Goal: Task Accomplishment & Management: Manage account settings

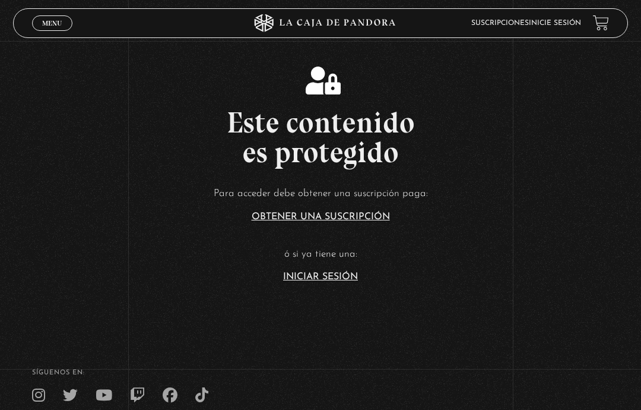
click at [343, 278] on link "Iniciar Sesión" at bounding box center [320, 277] width 75 height 10
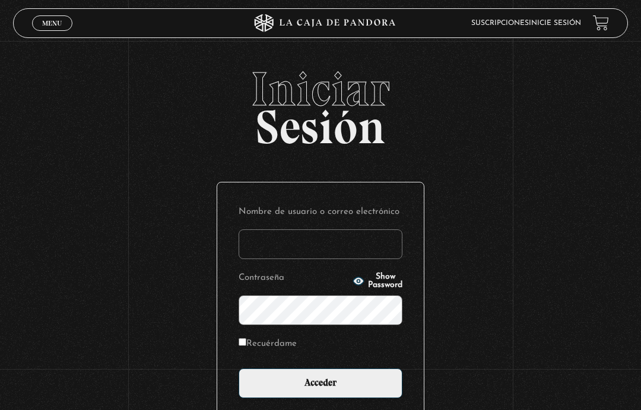
type input "dalialugocastro@gmail.com"
click at [353, 278] on icon "button" at bounding box center [358, 281] width 11 height 8
click at [368, 276] on span "Hide Password" at bounding box center [385, 281] width 34 height 17
click at [338, 388] on input "Acceder" at bounding box center [321, 383] width 164 height 30
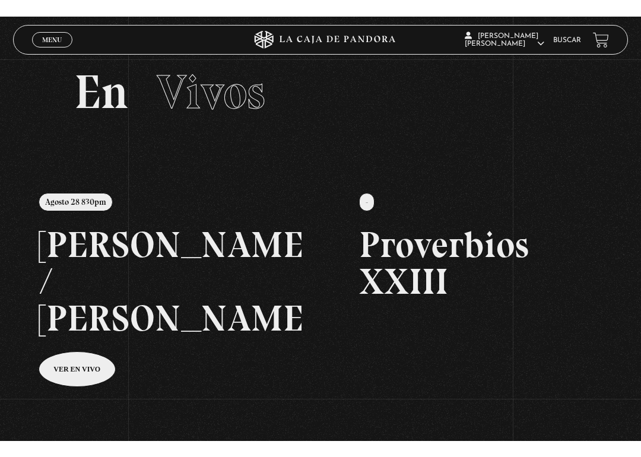
scroll to position [25, 0]
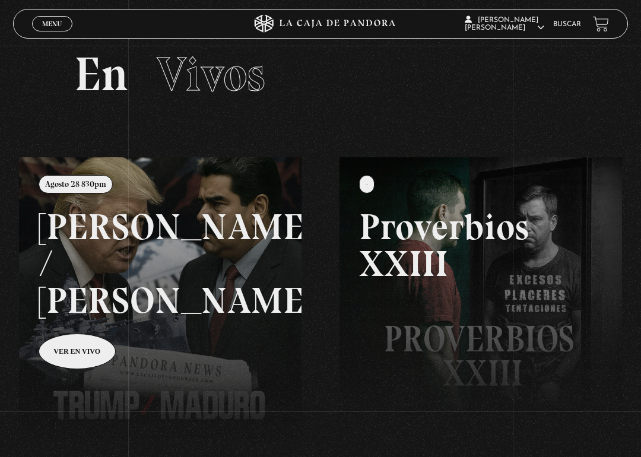
click at [91, 315] on link at bounding box center [339, 385] width 641 height 457
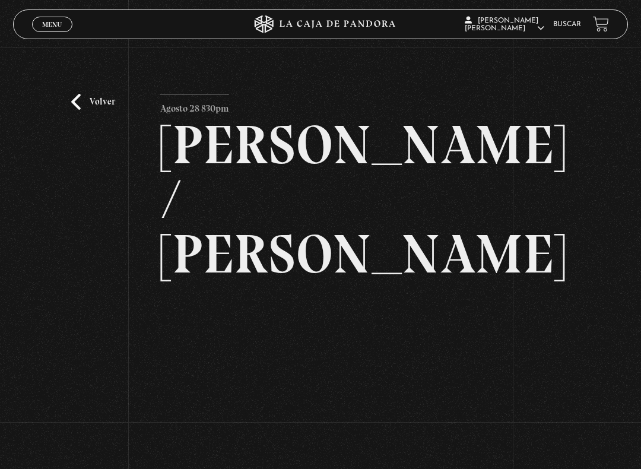
scroll to position [12, 0]
